Goal: Information Seeking & Learning: Learn about a topic

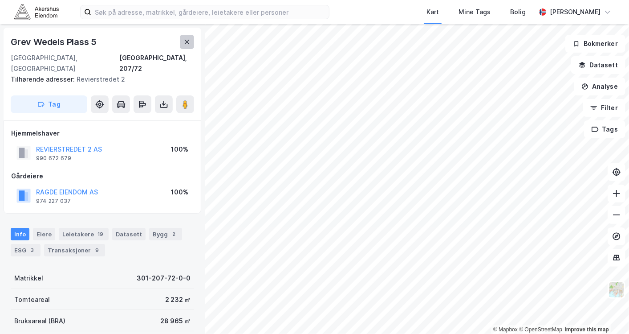
click at [192, 36] on button at bounding box center [187, 42] width 14 height 14
